Goal: Task Accomplishment & Management: Manage account settings

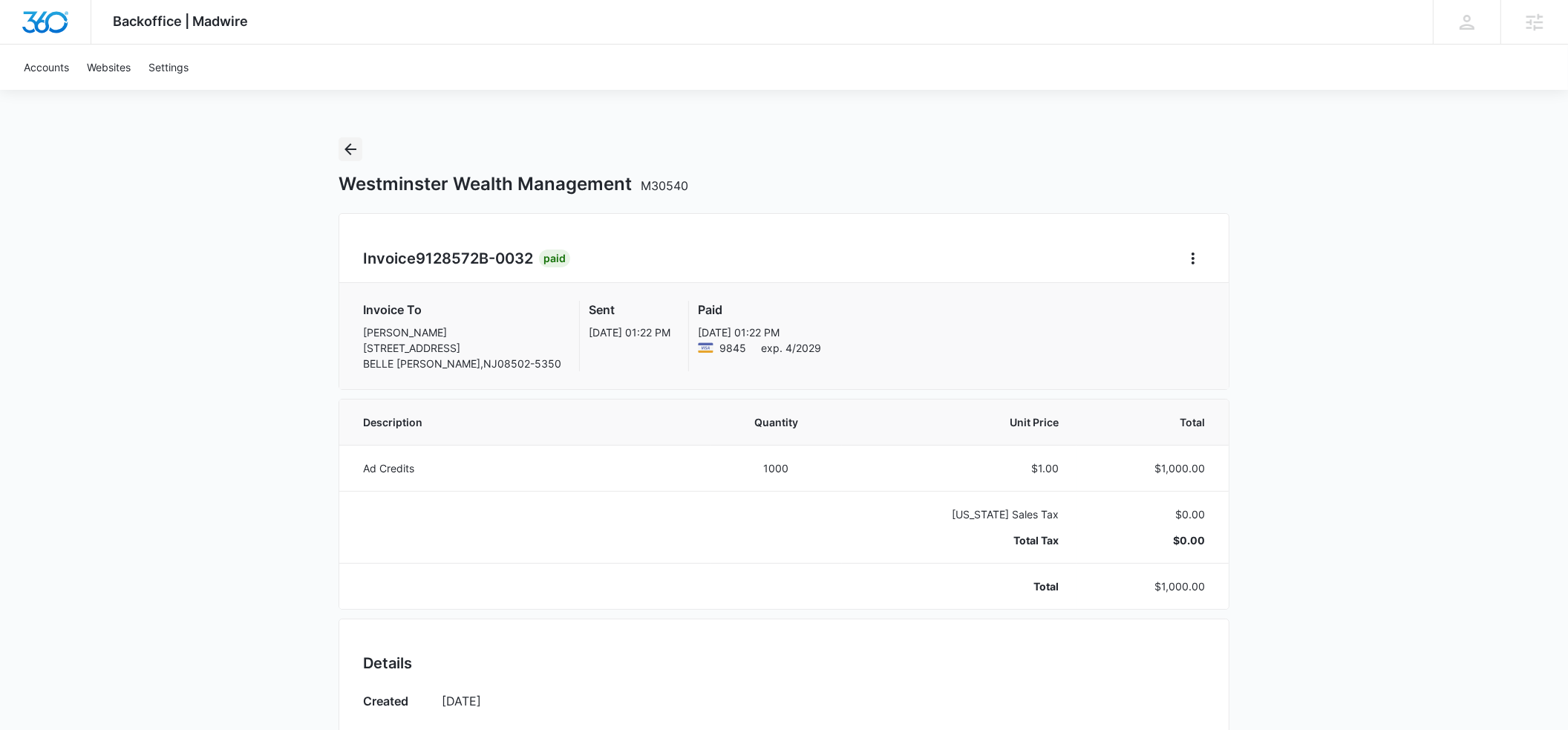
click at [348, 150] on icon "Back" at bounding box center [350, 149] width 12 height 12
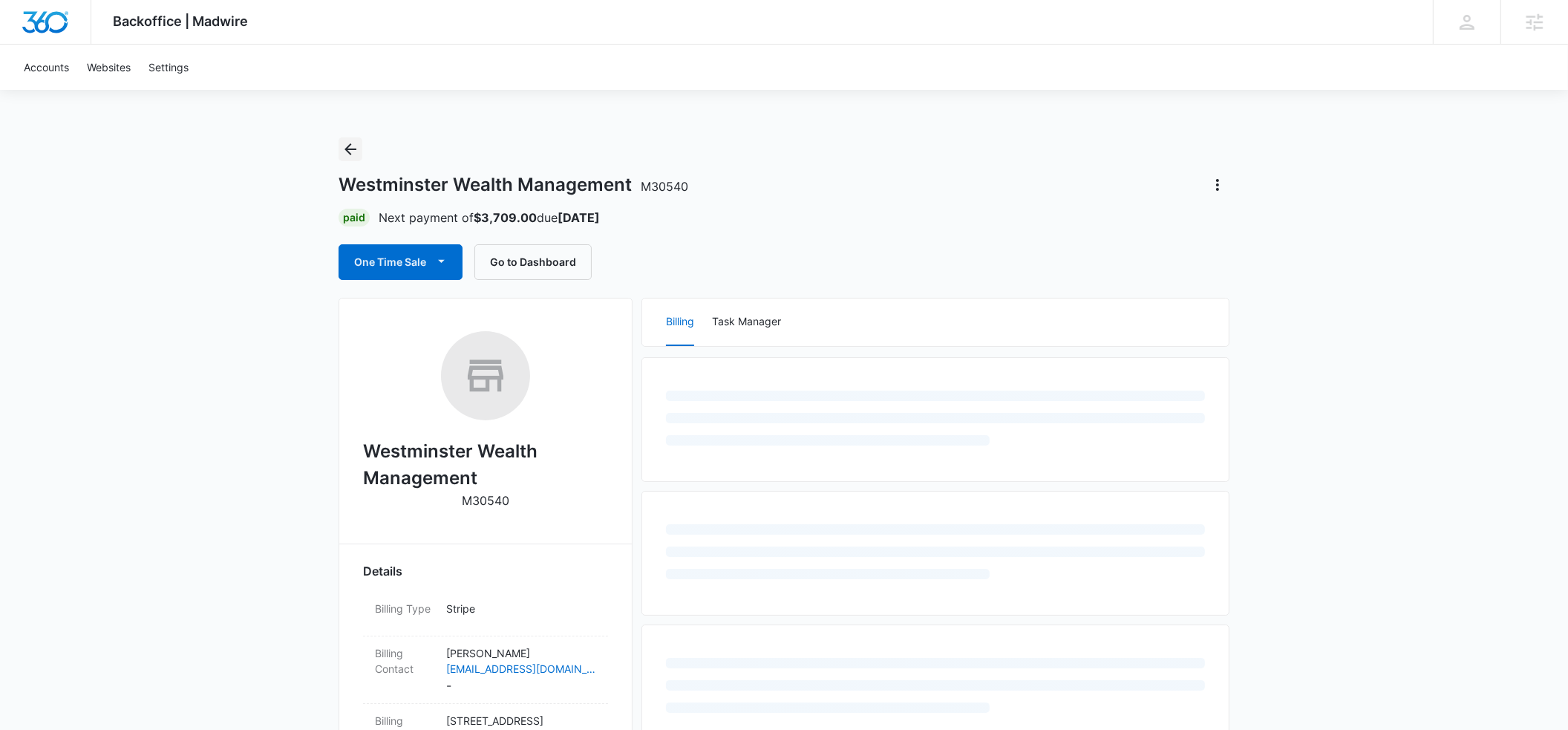
click at [354, 150] on icon "Back" at bounding box center [351, 150] width 18 height 18
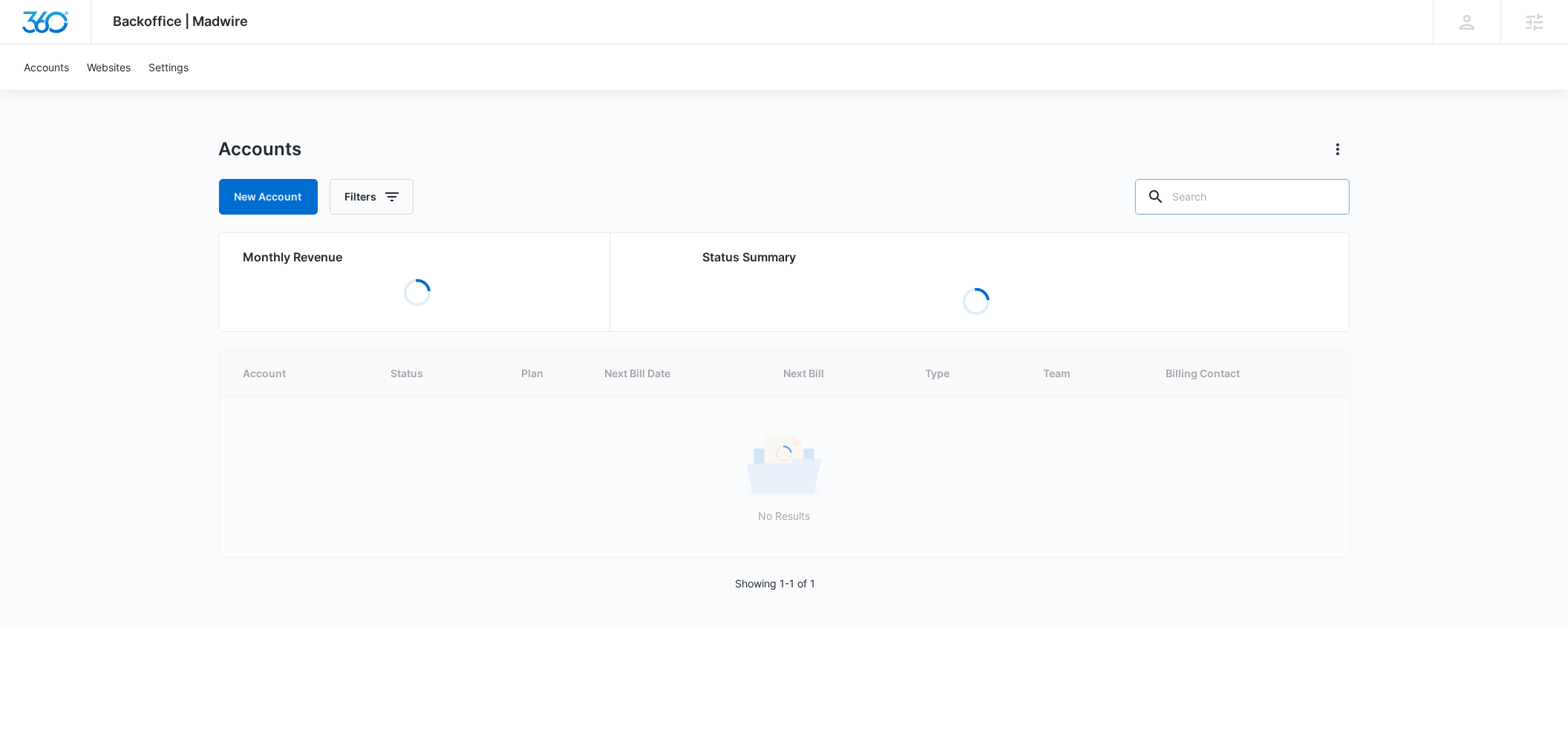
click at [1214, 200] on input "text" at bounding box center [1243, 196] width 215 height 35
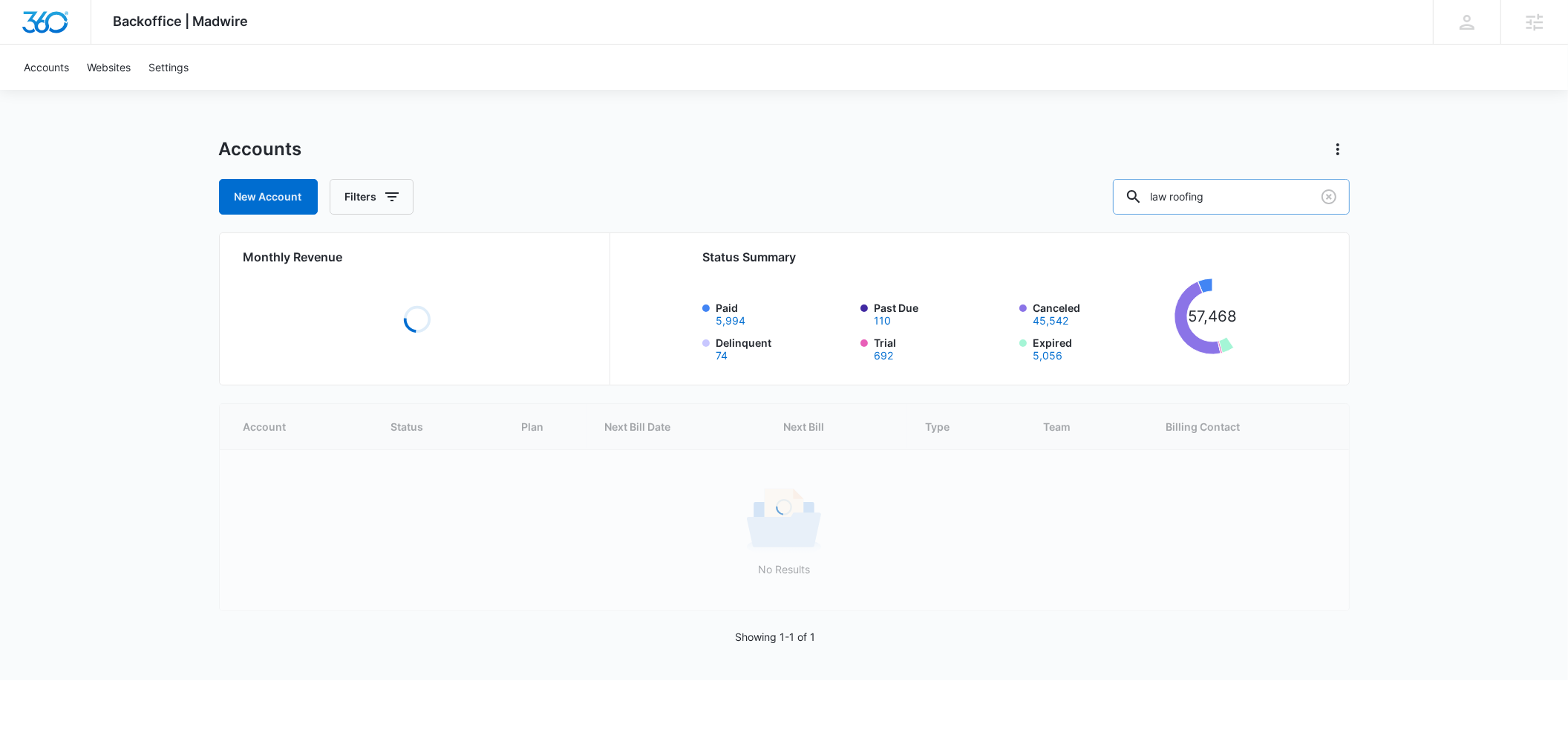
type input "law roofing"
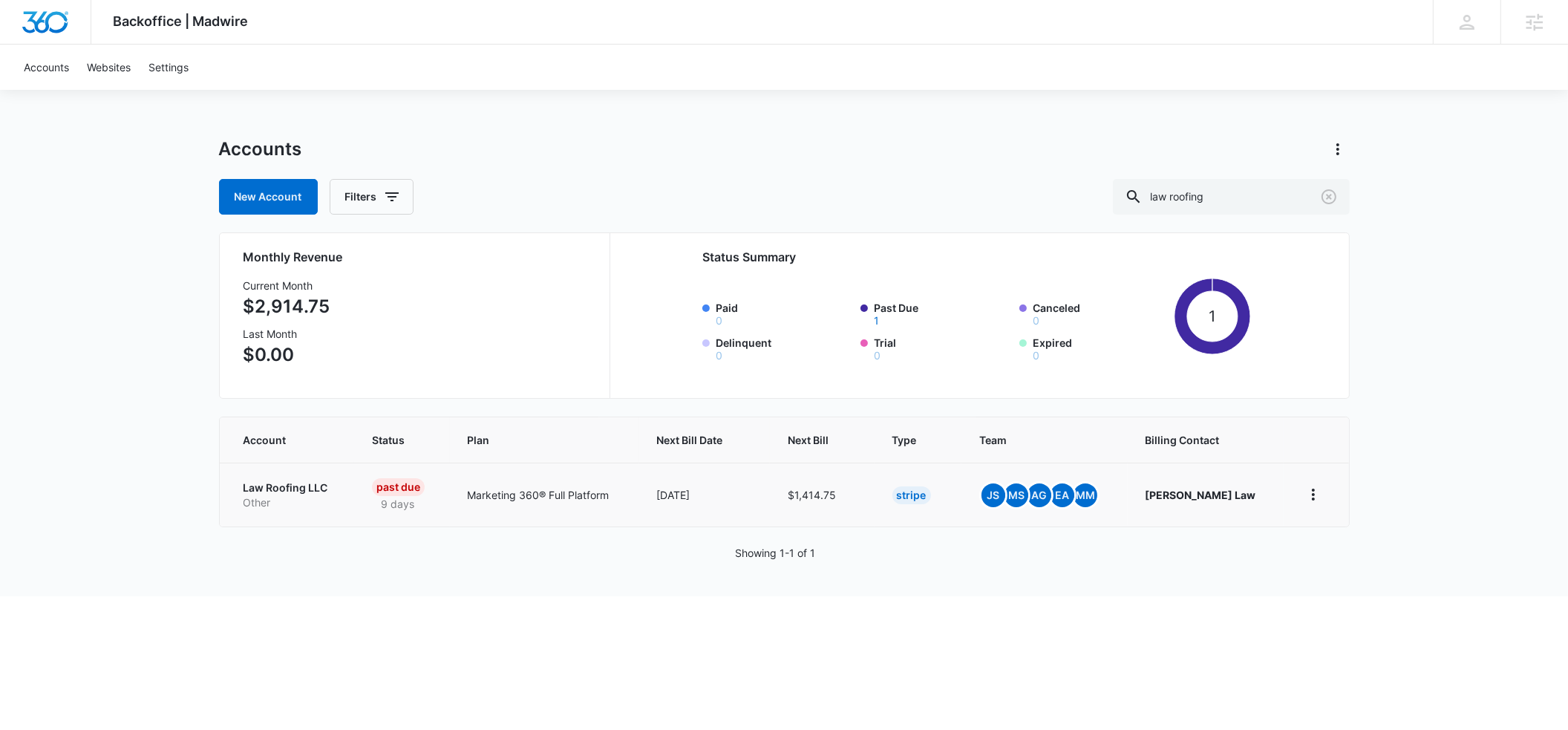
click at [280, 489] on p "Law Roofing LLC" at bounding box center [290, 488] width 92 height 15
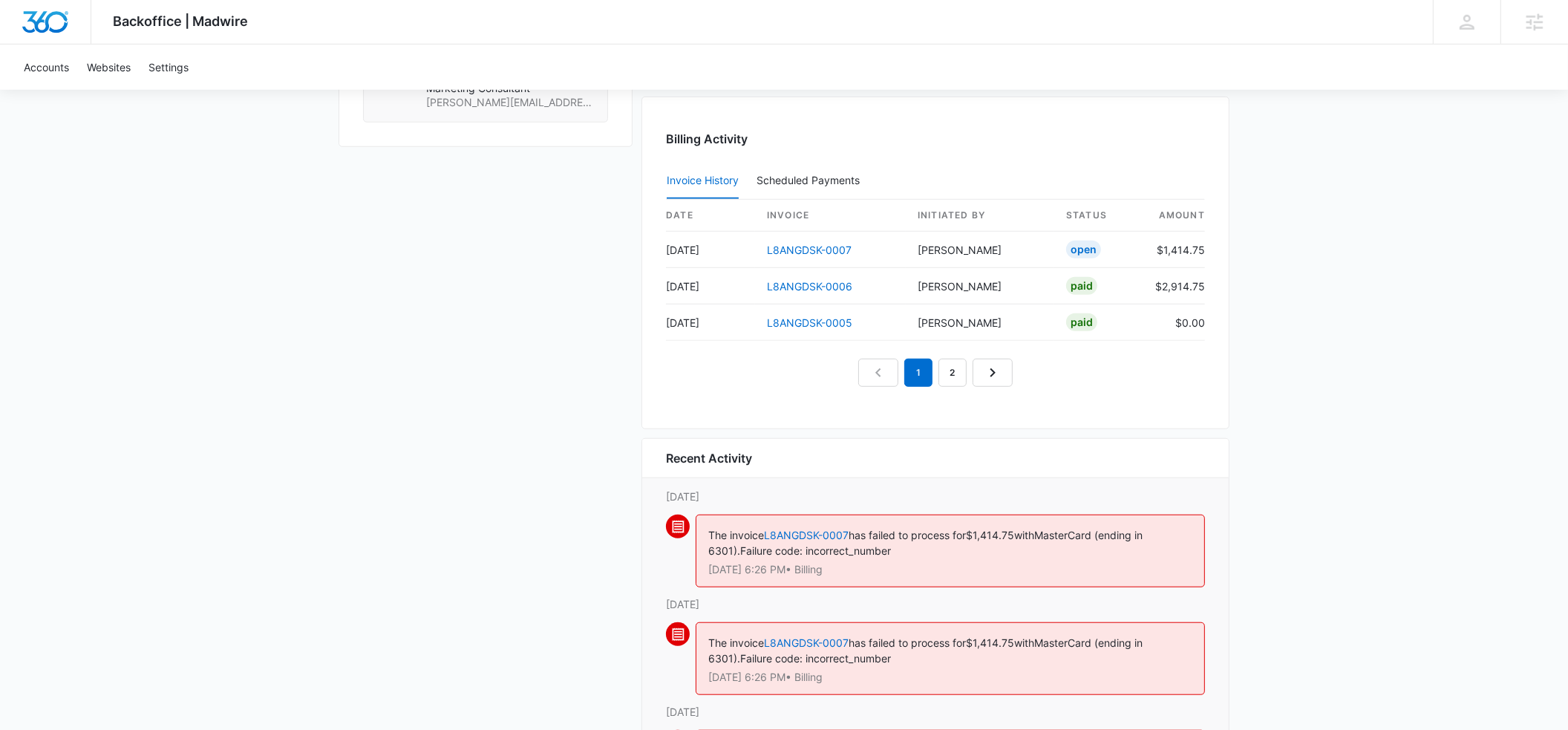
scroll to position [1452, 0]
click at [797, 253] on link "L8ANGDSK-0007" at bounding box center [808, 251] width 84 height 13
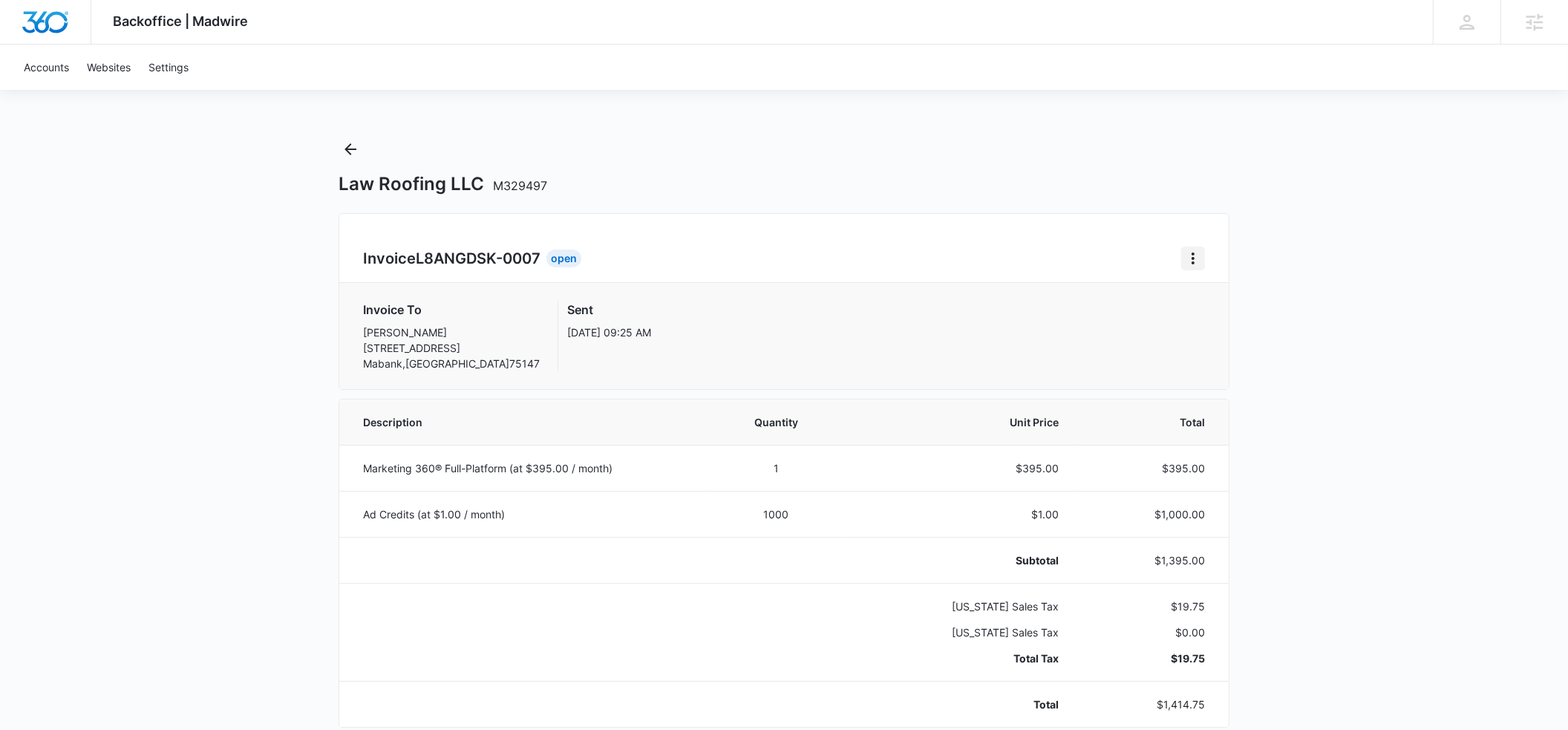
click at [1195, 262] on icon "Home" at bounding box center [1194, 258] width 18 height 18
click at [1212, 322] on div "Retry Payment" at bounding box center [1243, 322] width 86 height 10
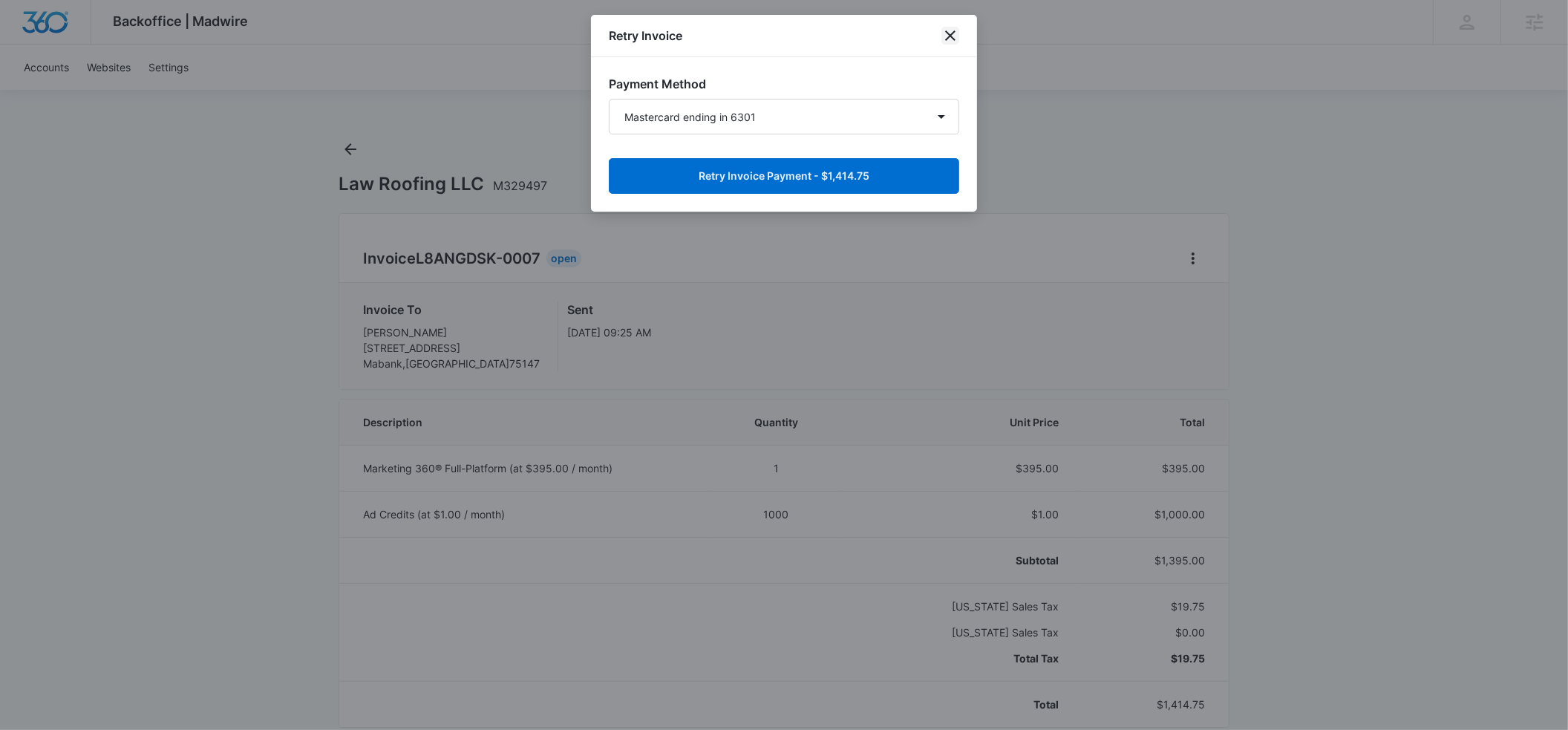
click at [952, 35] on icon "close" at bounding box center [950, 35] width 10 height 10
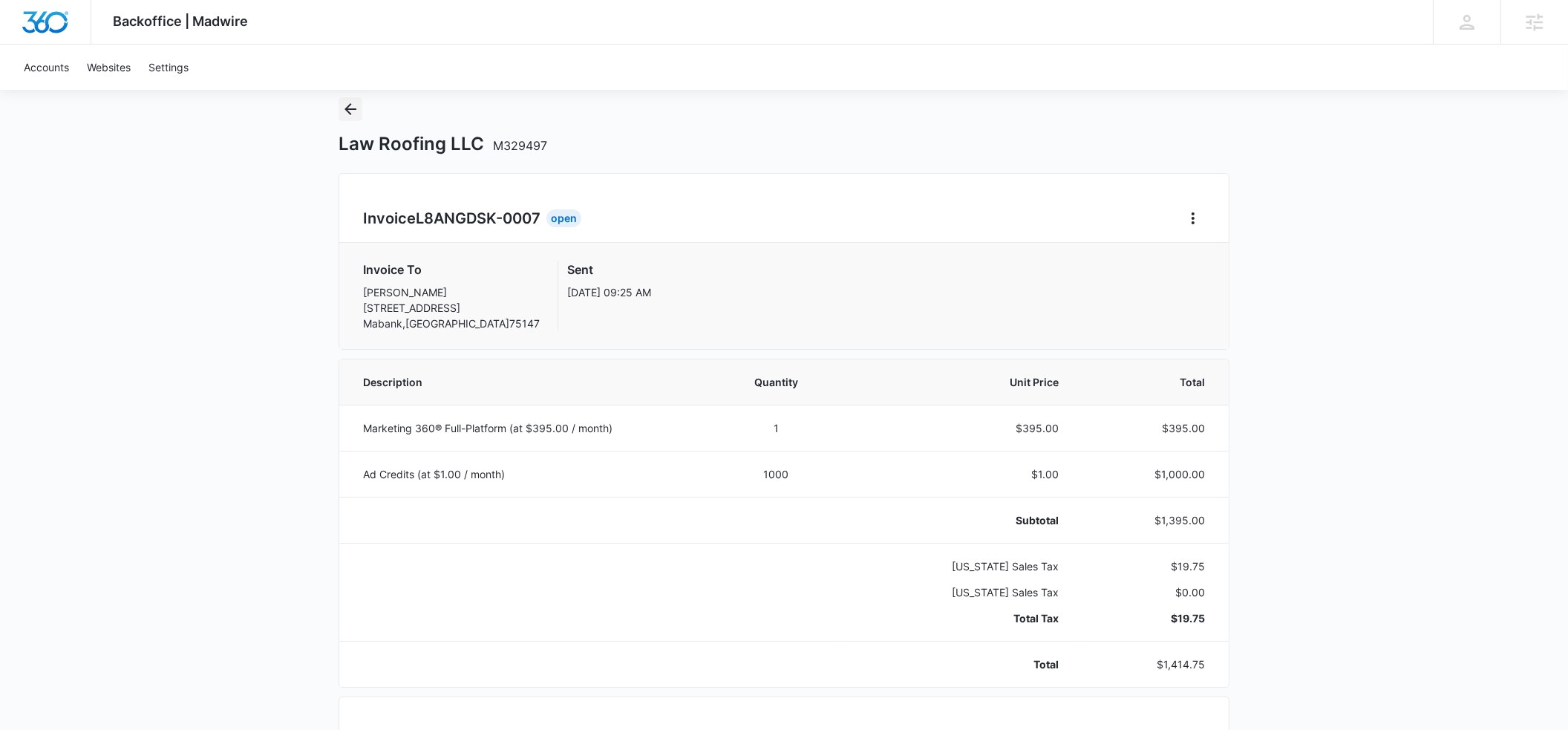
scroll to position [1, 0]
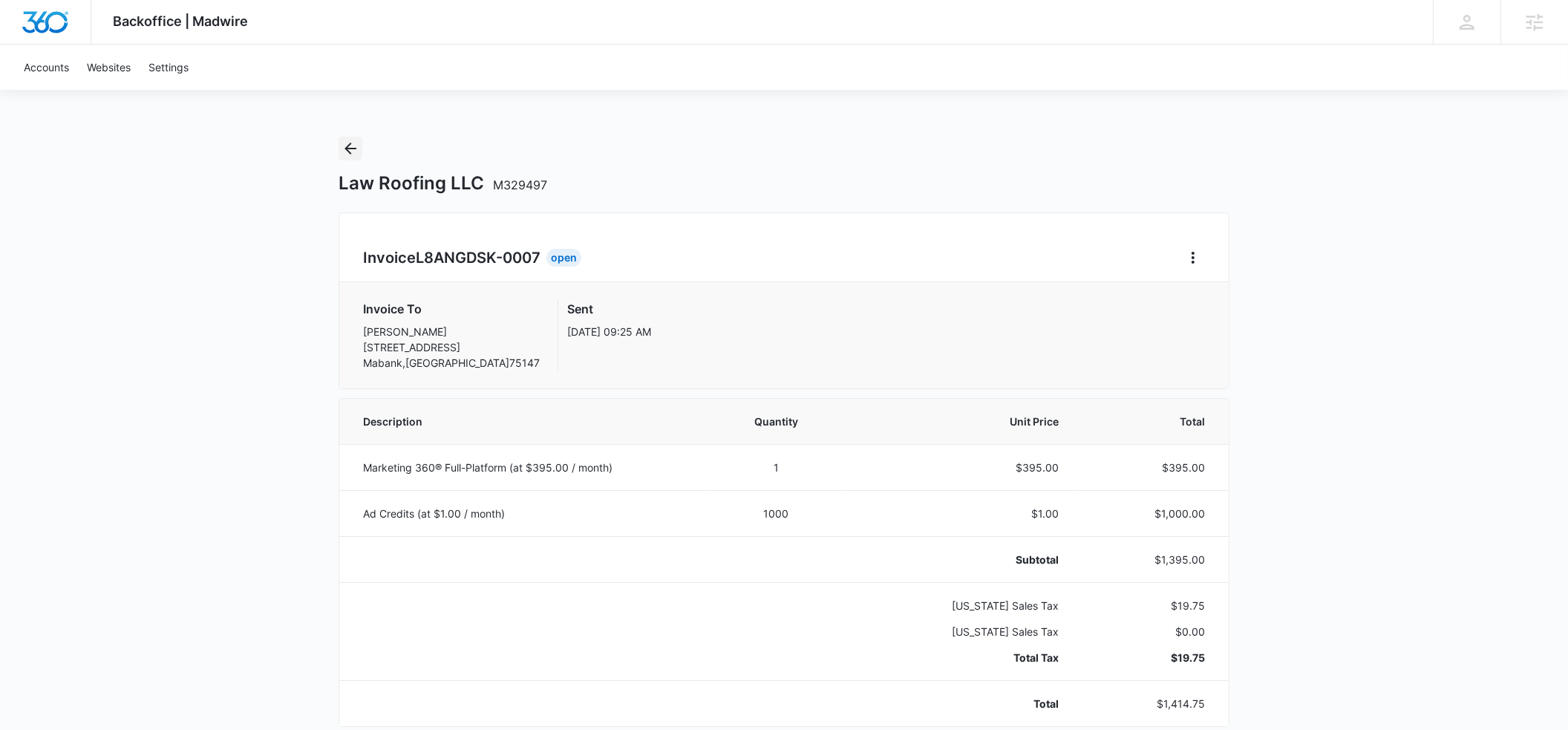
click at [347, 147] on icon "Back" at bounding box center [350, 148] width 12 height 12
